Goal: Information Seeking & Learning: Learn about a topic

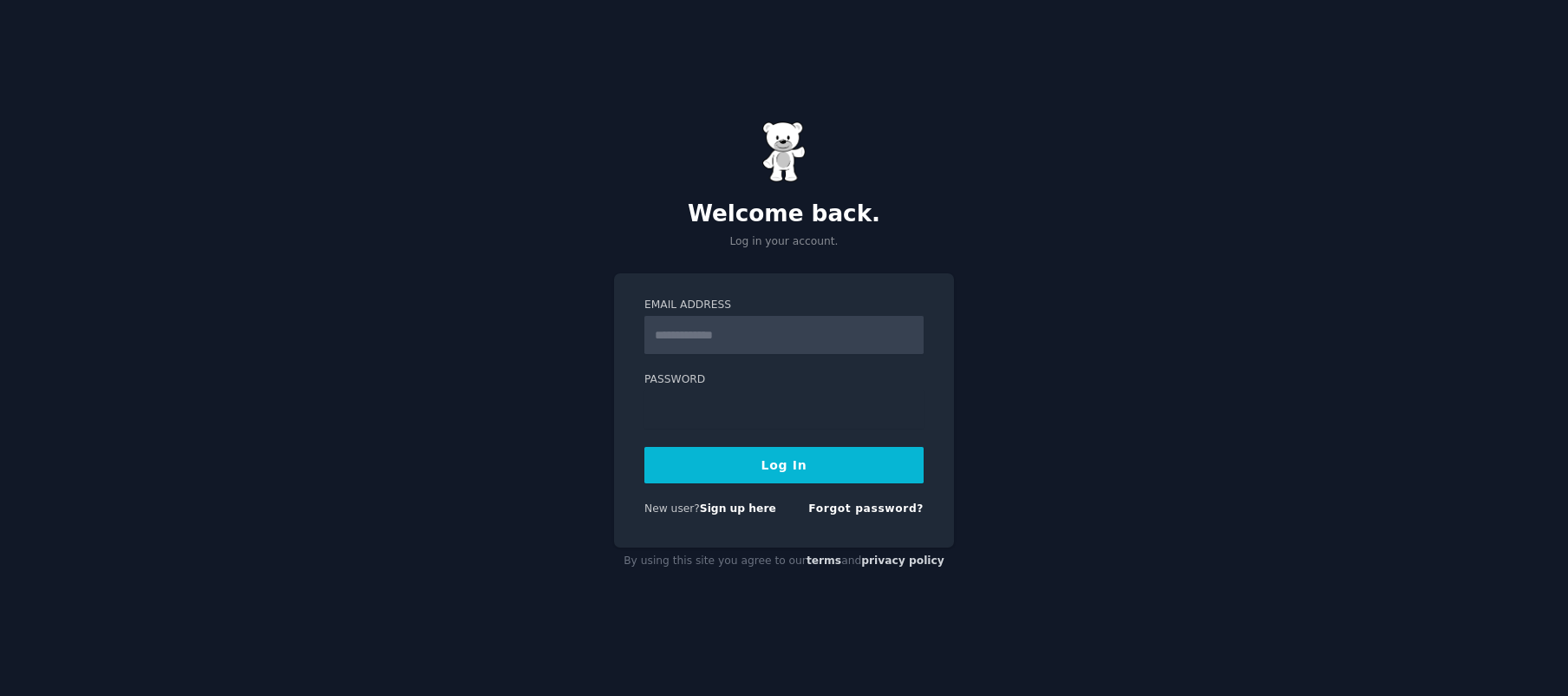
type input "**********"
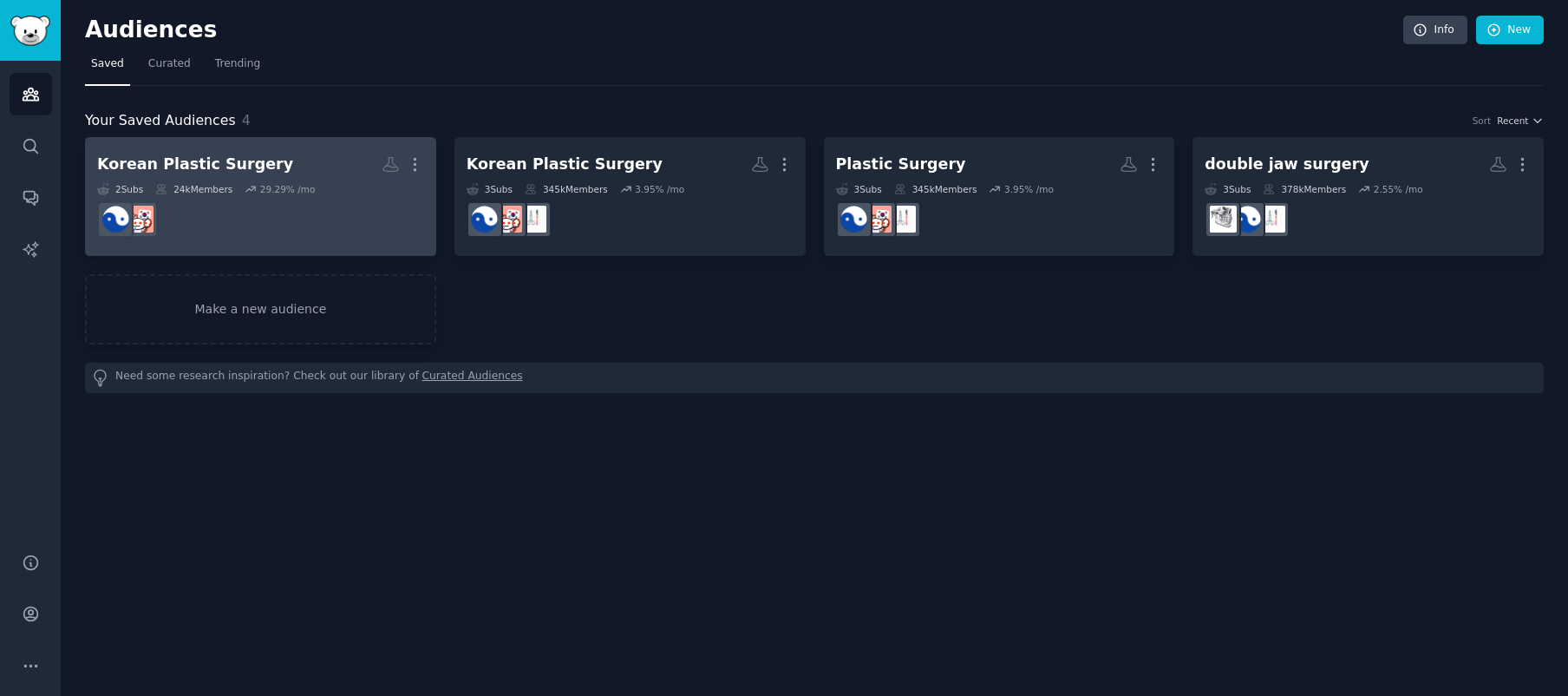
click at [303, 173] on h2 "Korean Plastic Surgery More" at bounding box center [261, 165] width 327 height 30
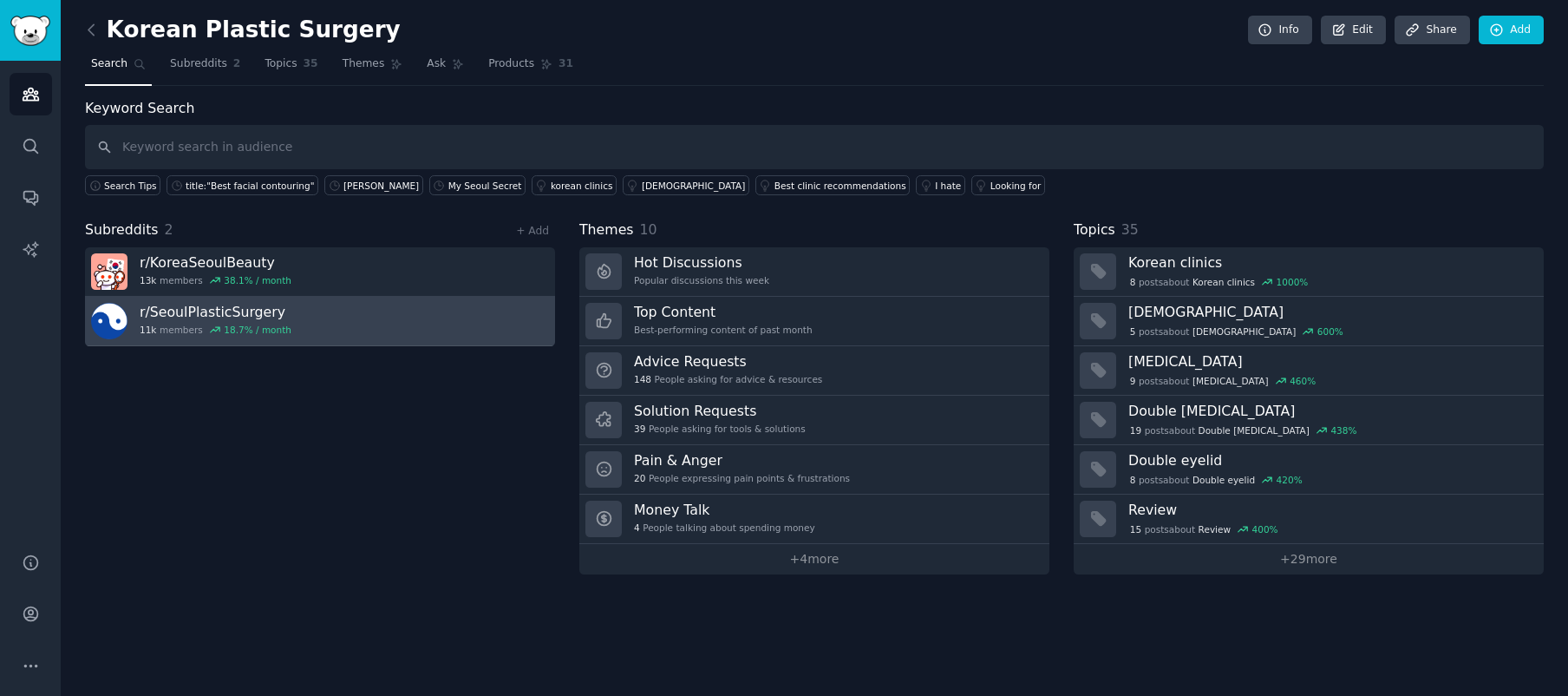
click at [400, 312] on link "r/ SeoulPlasticSurgery 11k members 18.7 % / month" at bounding box center [320, 321] width 470 height 49
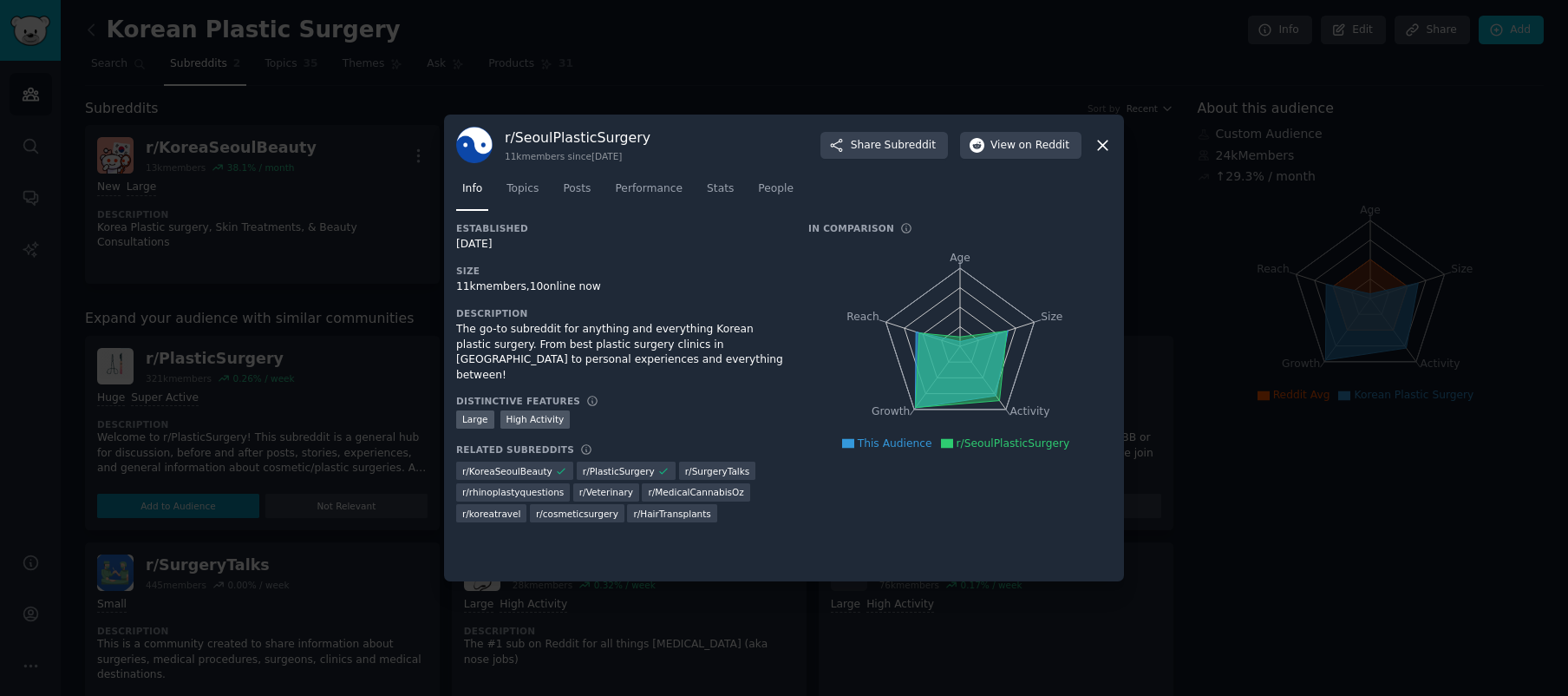
click at [1105, 140] on icon at bounding box center [1102, 145] width 18 height 18
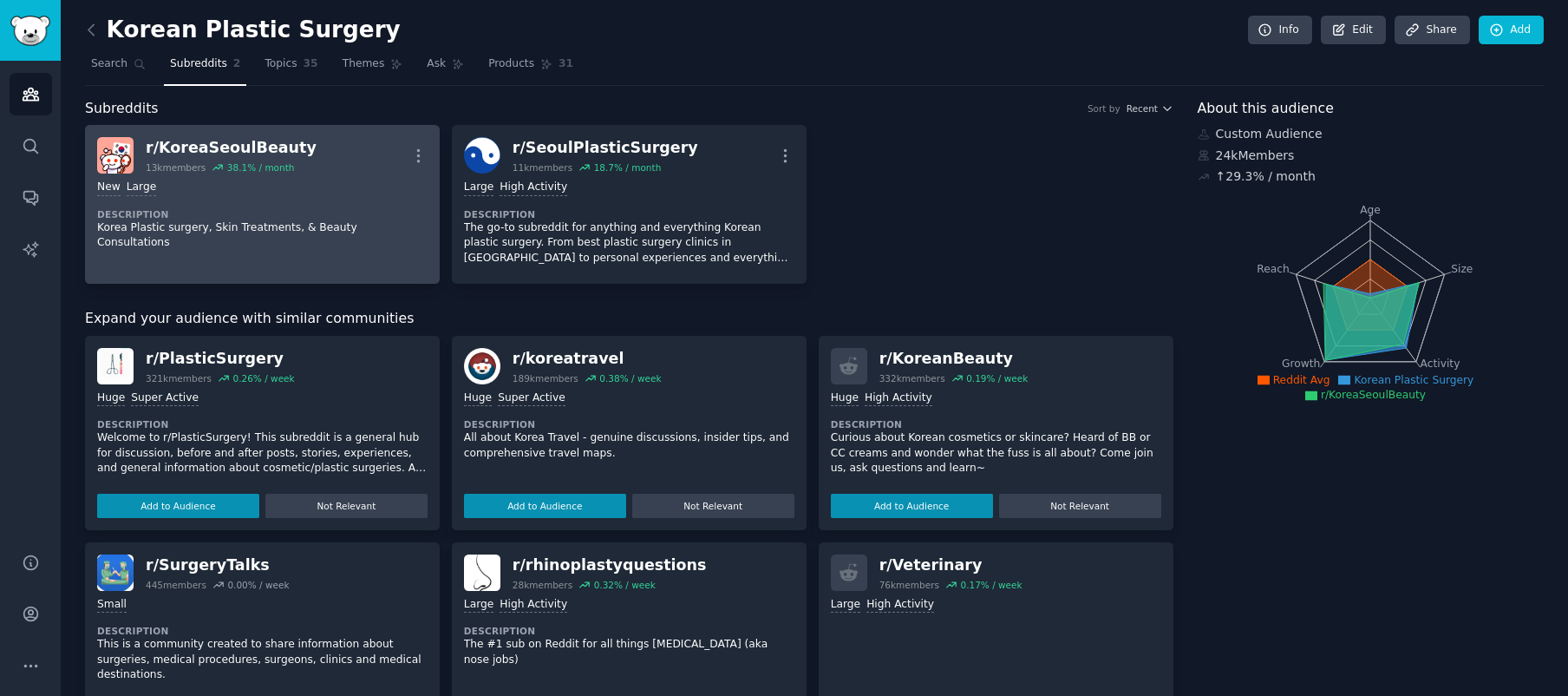
click at [320, 153] on div "r/ KoreaSeoulBeauty 13k members 38.1 % / month More" at bounding box center [262, 155] width 330 height 36
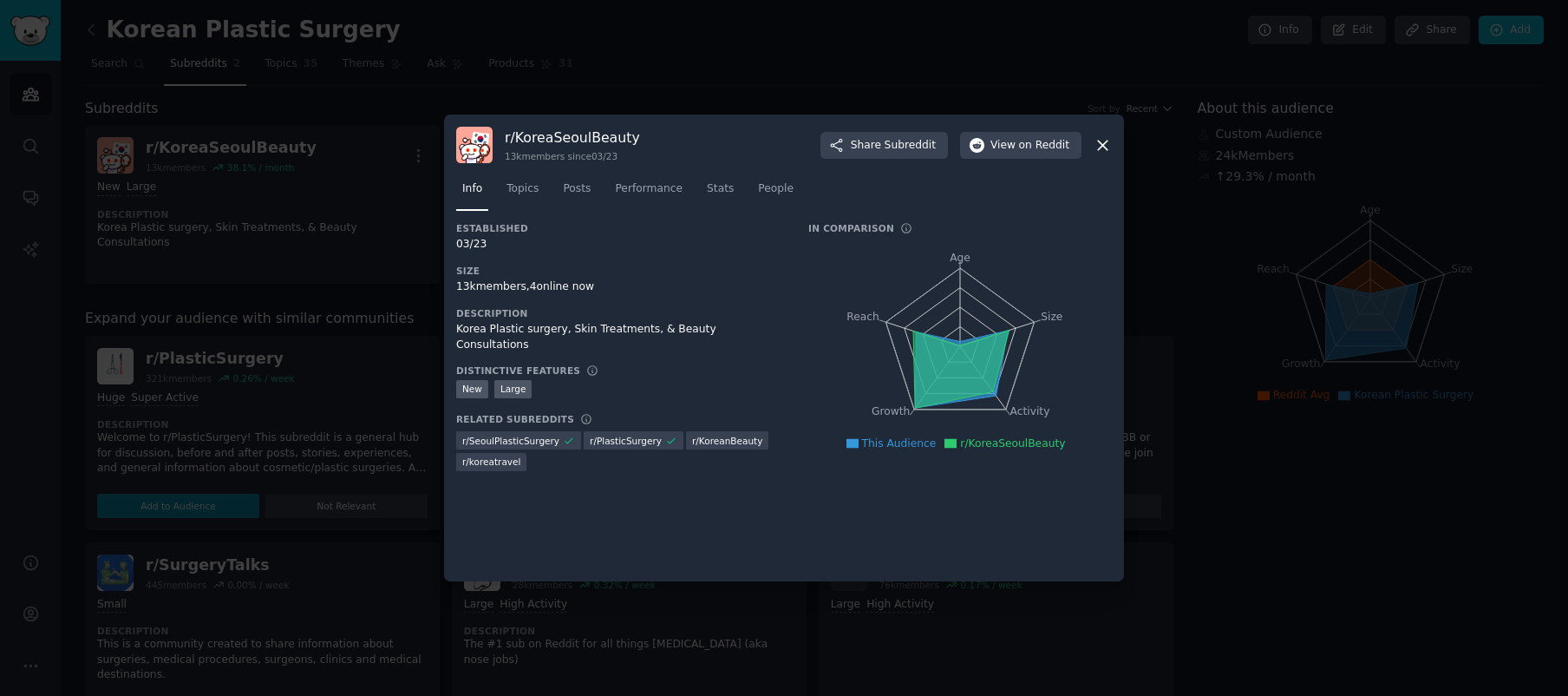
click at [1108, 150] on icon at bounding box center [1102, 145] width 18 height 18
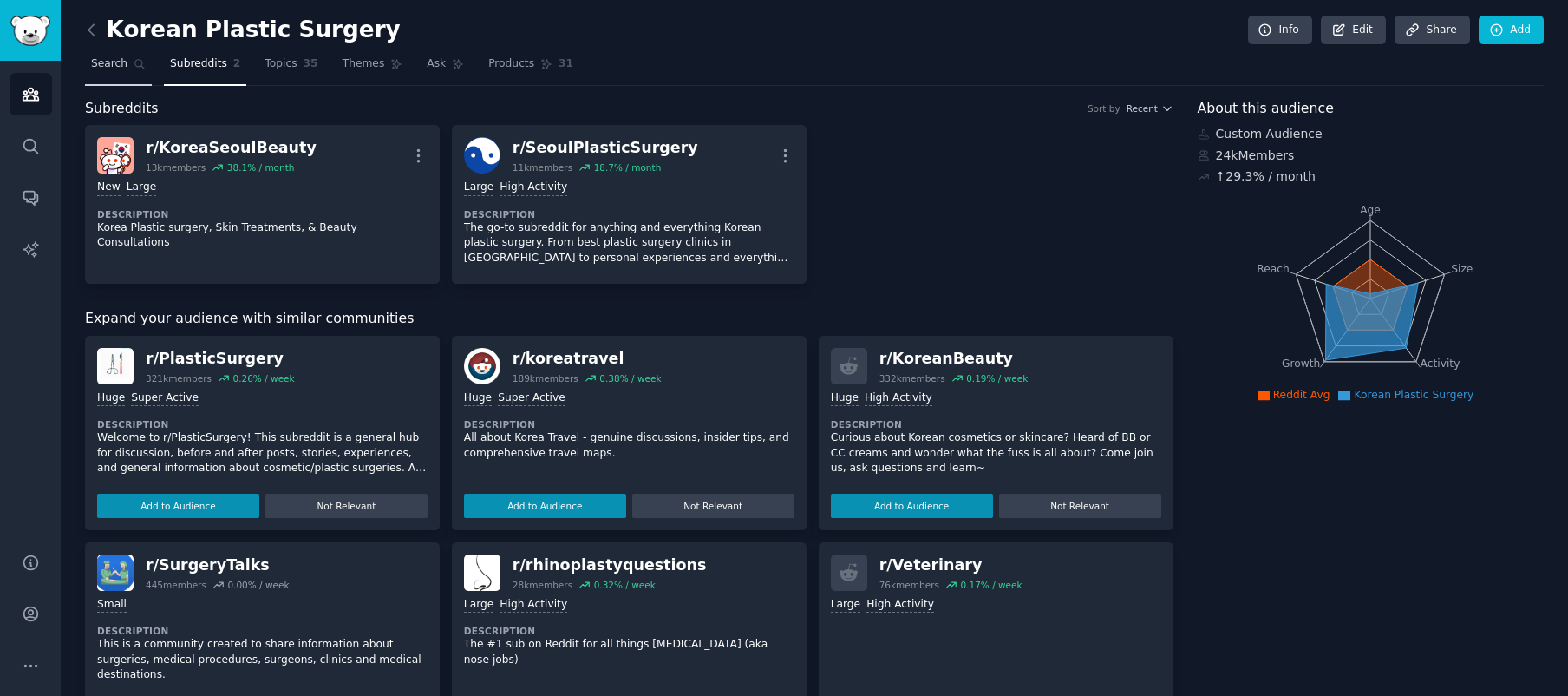
click at [125, 67] on span "Search" at bounding box center [109, 64] width 36 height 15
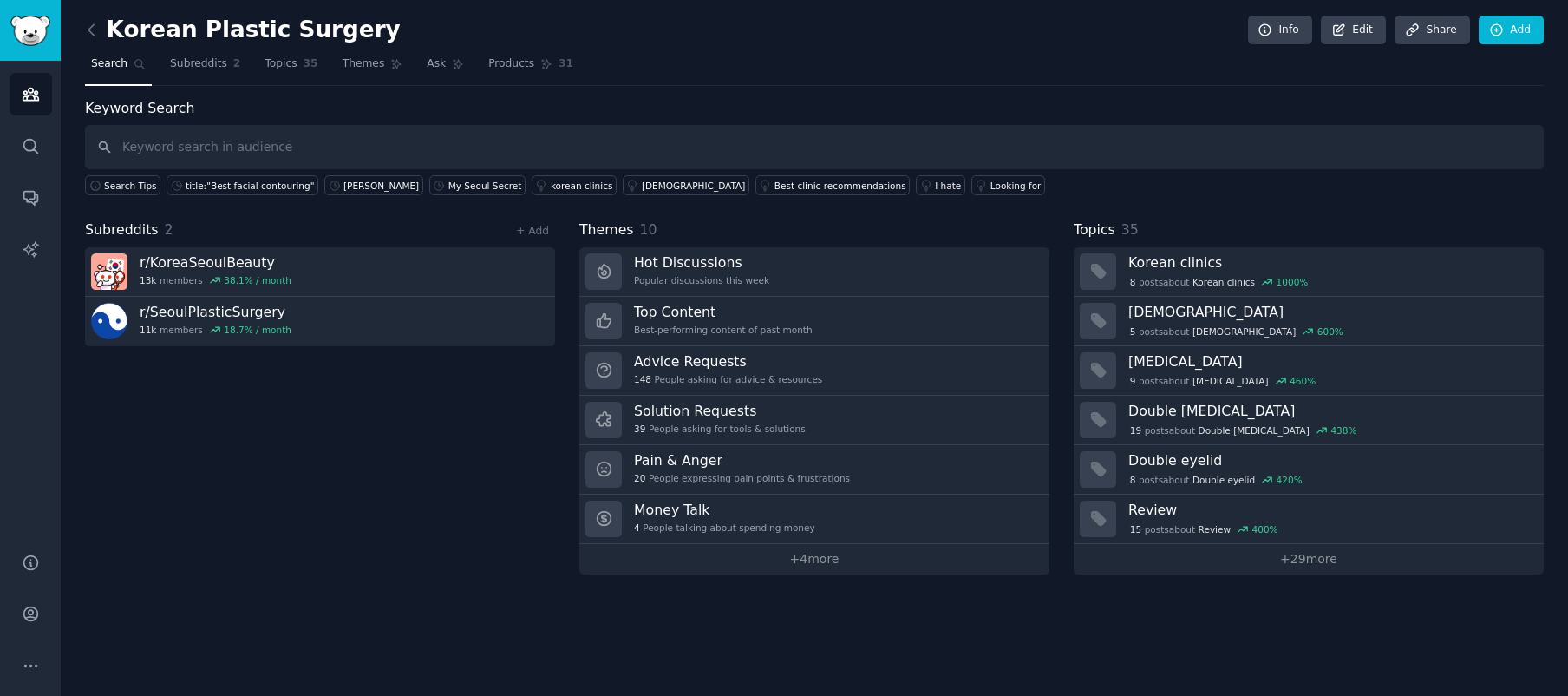
click at [218, 151] on input "text" at bounding box center [814, 147] width 1458 height 45
type input "breast"
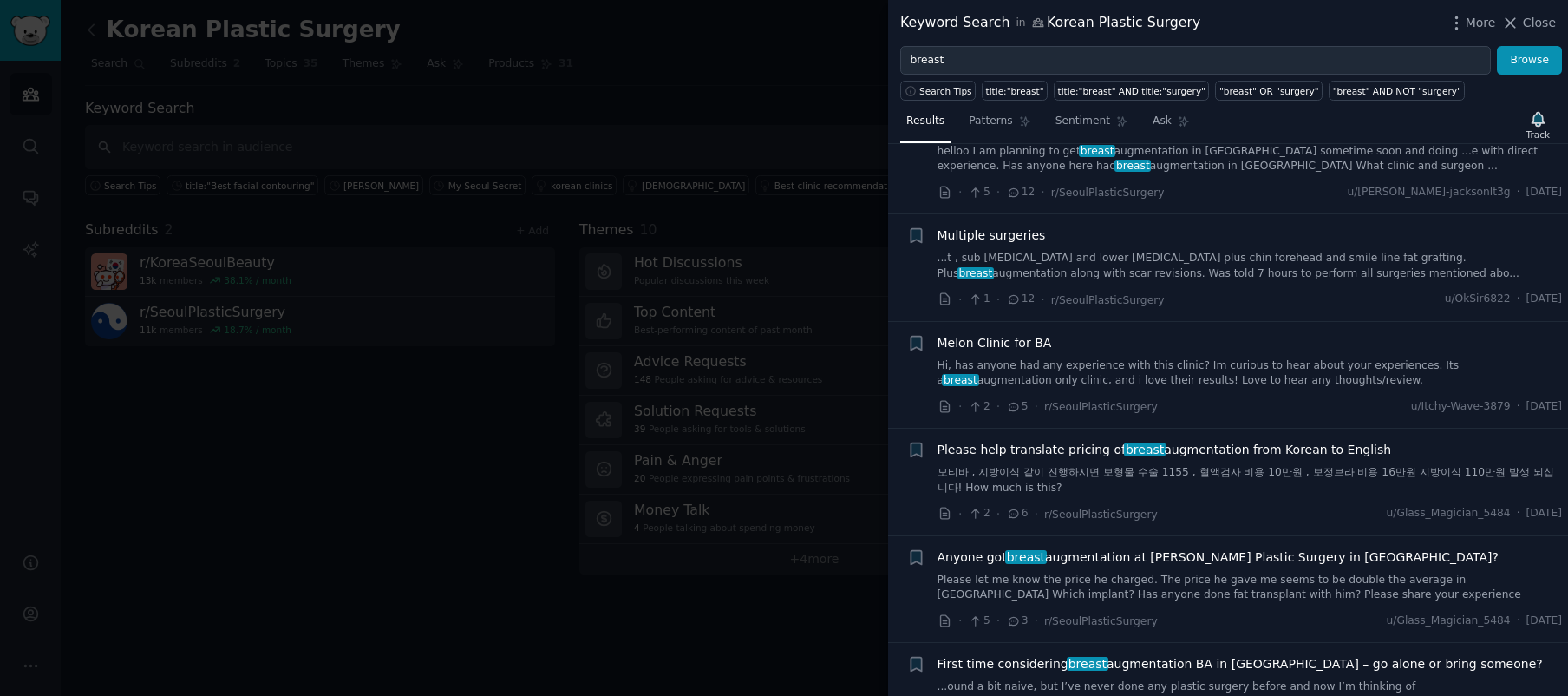
scroll to position [616, 0]
